Goal: Task Accomplishment & Management: Use online tool/utility

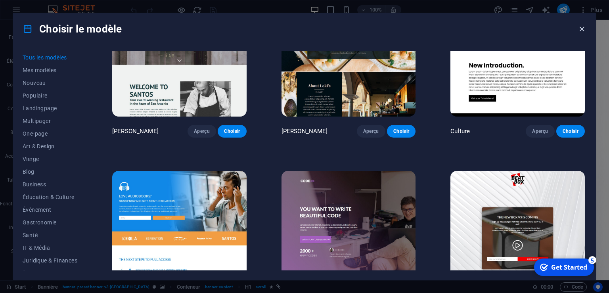
scroll to position [8074, 0]
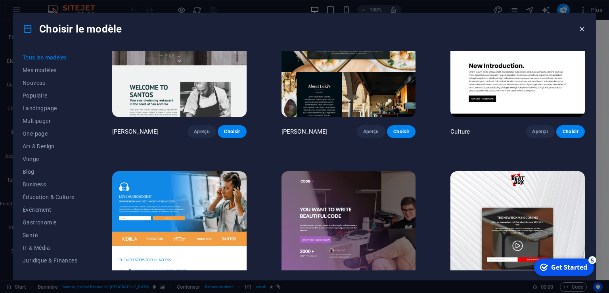
click at [583, 30] on icon "button" at bounding box center [582, 29] width 9 height 9
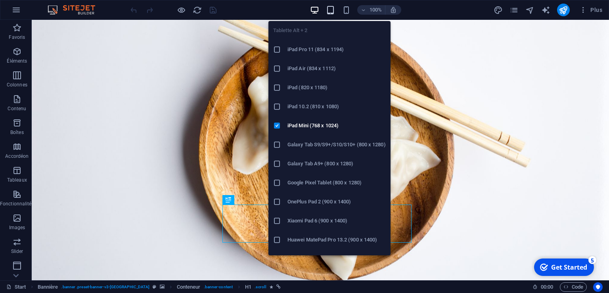
click at [331, 7] on icon "button" at bounding box center [330, 10] width 9 height 9
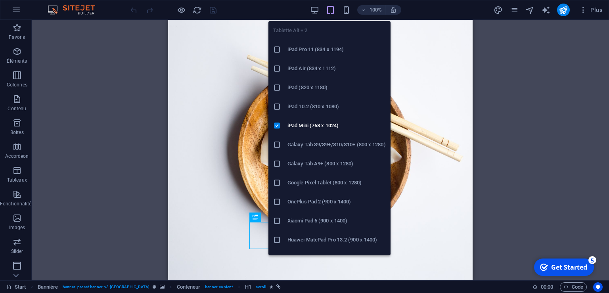
click at [331, 7] on icon "button" at bounding box center [330, 10] width 9 height 9
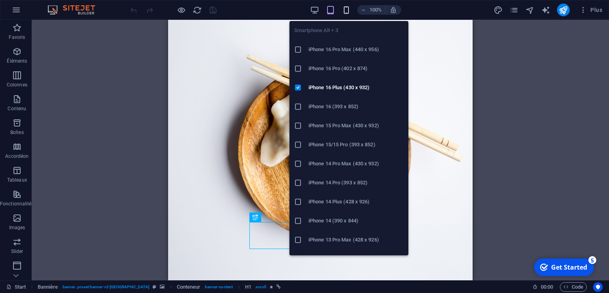
click at [346, 10] on icon "button" at bounding box center [346, 10] width 9 height 9
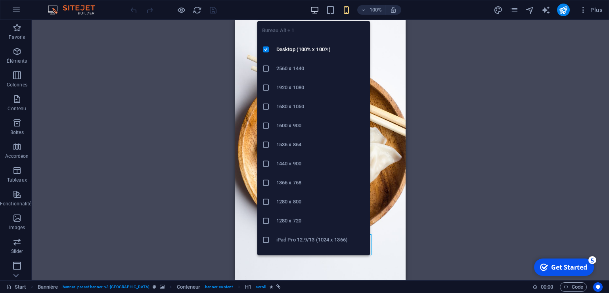
click at [314, 9] on icon "button" at bounding box center [314, 10] width 9 height 9
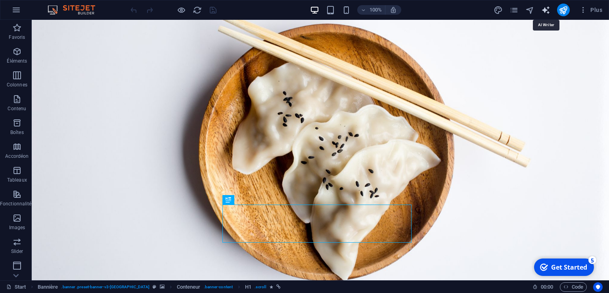
click at [545, 13] on icon "text_generator" at bounding box center [545, 10] width 9 height 9
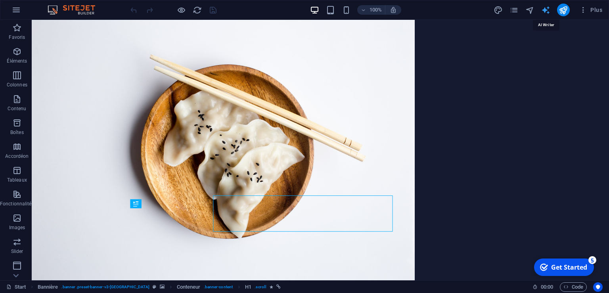
select select "English"
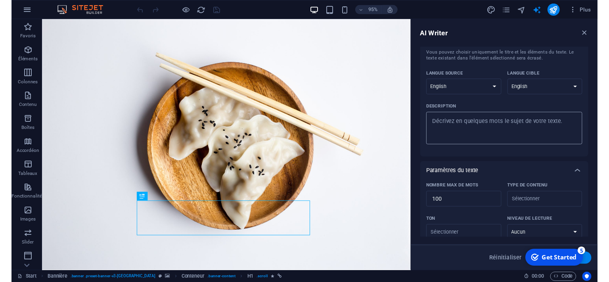
scroll to position [0, 0]
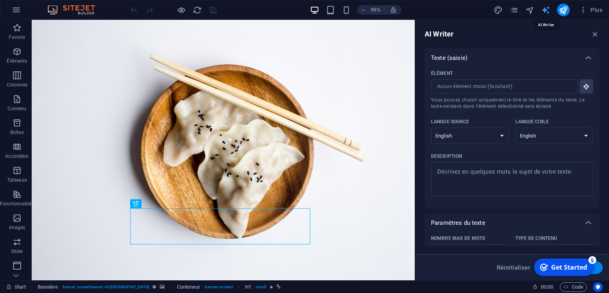
click at [544, 8] on icon "text_generator" at bounding box center [545, 10] width 9 height 9
click at [594, 34] on icon "button" at bounding box center [595, 34] width 9 height 9
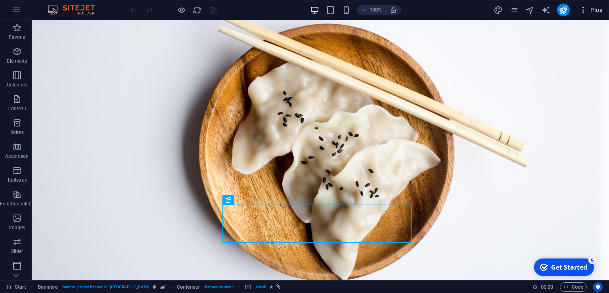
click at [598, 11] on span "Plus" at bounding box center [590, 10] width 23 height 8
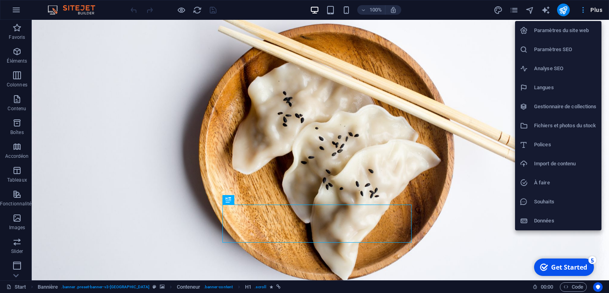
click at [598, 11] on div at bounding box center [304, 146] width 609 height 293
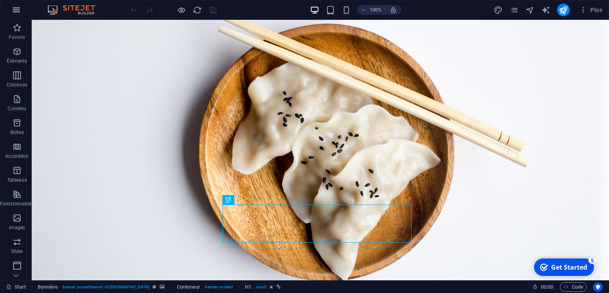
click at [15, 10] on icon "button" at bounding box center [17, 10] width 10 height 10
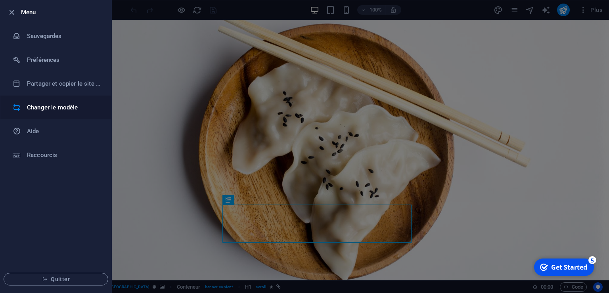
click at [33, 106] on h6 "Changer le modèle" at bounding box center [63, 108] width 73 height 10
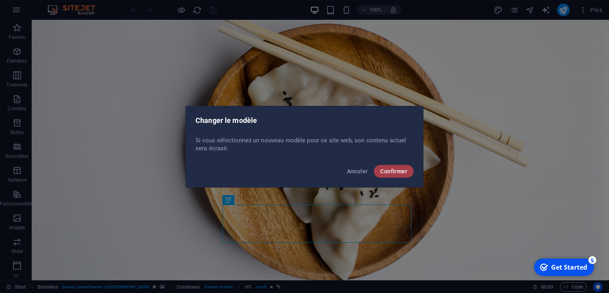
click at [397, 173] on span "Confirmer" at bounding box center [393, 171] width 27 height 6
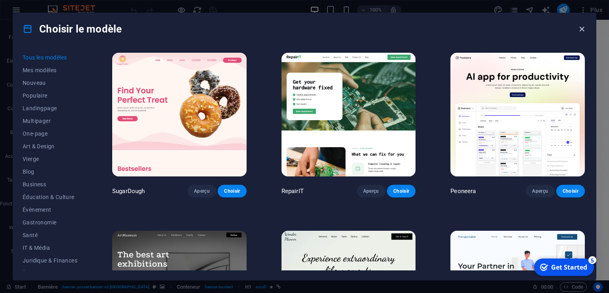
click at [583, 29] on icon "button" at bounding box center [582, 29] width 9 height 9
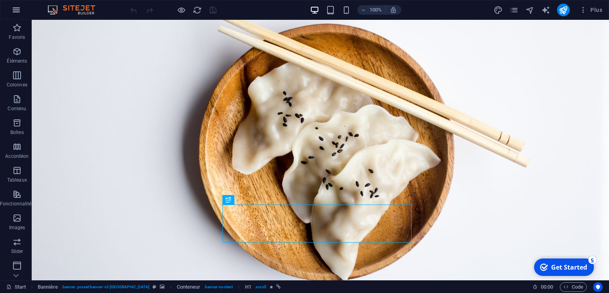
click at [18, 11] on icon "button" at bounding box center [17, 10] width 10 height 10
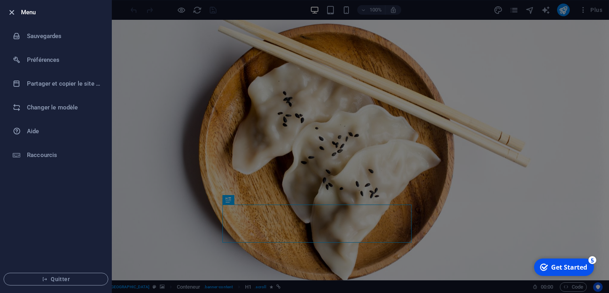
click at [8, 10] on icon "button" at bounding box center [11, 12] width 9 height 9
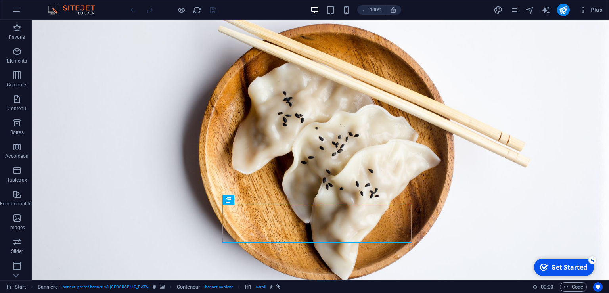
click at [588, 269] on div "checkmark Get Started 5" at bounding box center [564, 267] width 60 height 17
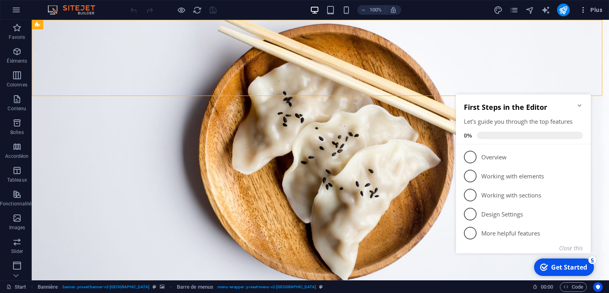
click at [602, 8] on span "Plus" at bounding box center [590, 10] width 23 height 8
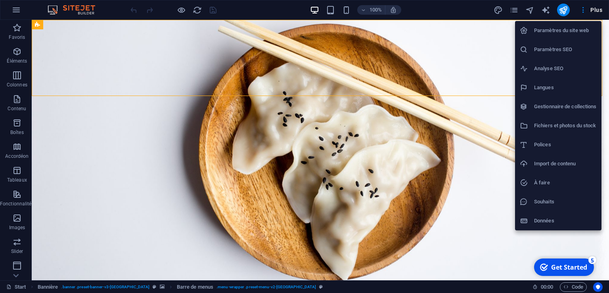
click at [600, 9] on div at bounding box center [304, 146] width 609 height 293
